Goal: Find specific page/section

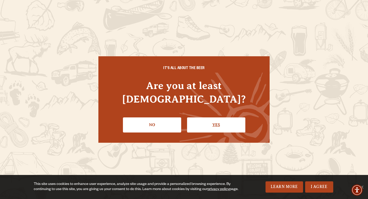
click at [212, 119] on link "Yes" at bounding box center [216, 124] width 58 height 15
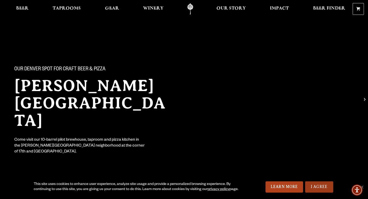
click at [313, 186] on link "I Agree" at bounding box center [319, 186] width 28 height 11
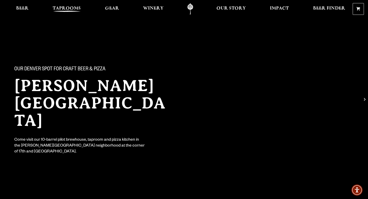
click at [69, 10] on span "Taprooms" at bounding box center [67, 8] width 28 height 4
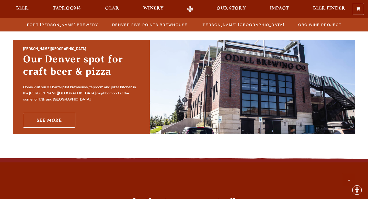
scroll to position [368, 0]
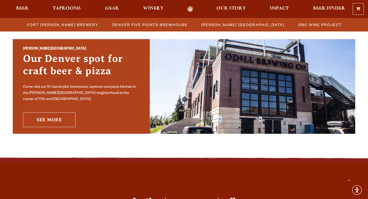
click at [57, 112] on link "See More" at bounding box center [49, 119] width 52 height 15
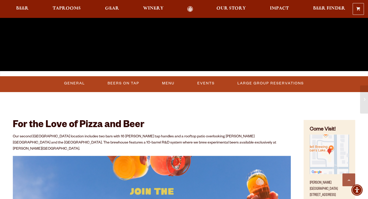
scroll to position [138, 0]
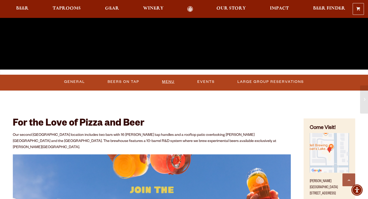
click at [172, 83] on link "Menu" at bounding box center [168, 82] width 17 height 12
